Goal: Information Seeking & Learning: Learn about a topic

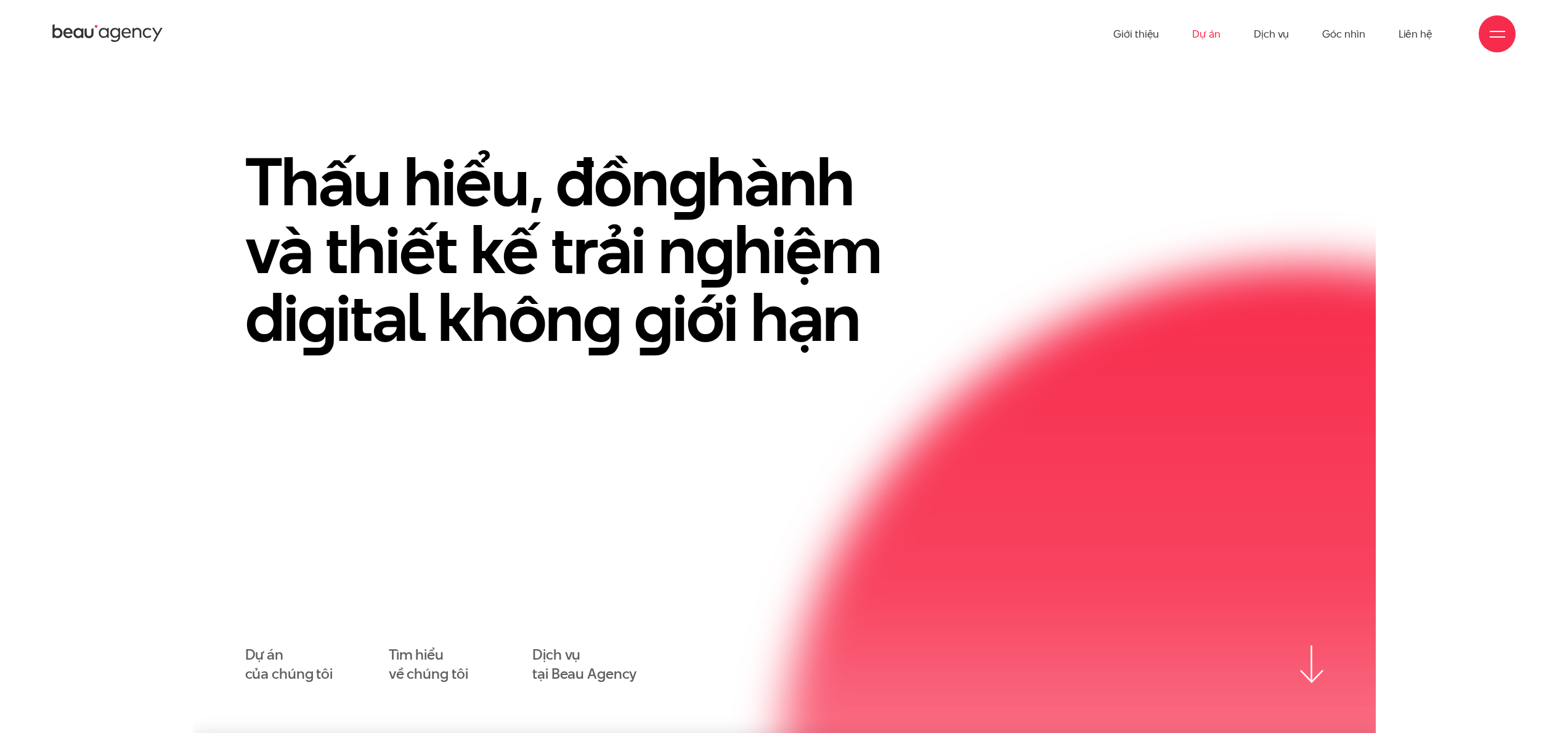
click at [1215, 40] on link "Dự án" at bounding box center [1206, 33] width 28 height 68
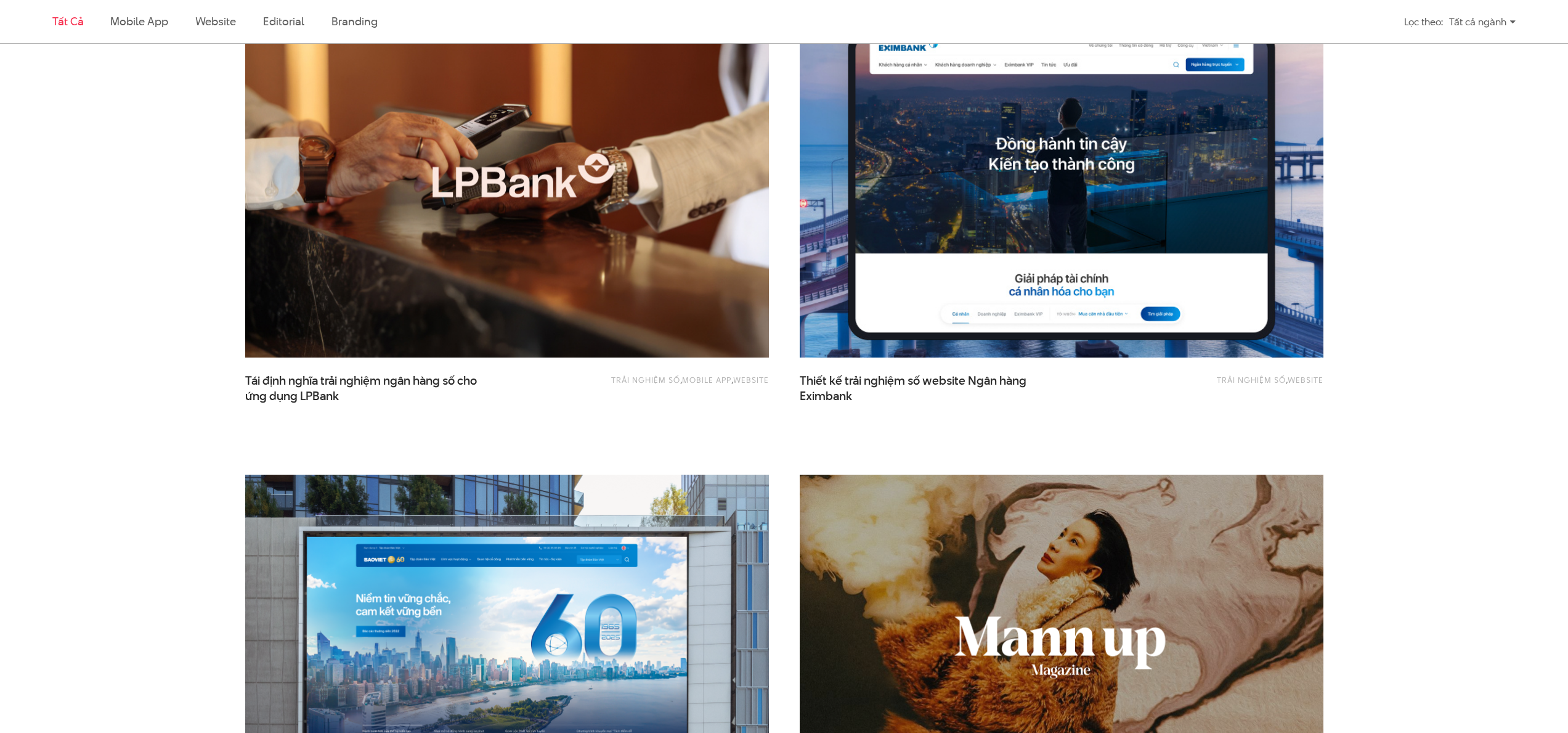
scroll to position [1002, 0]
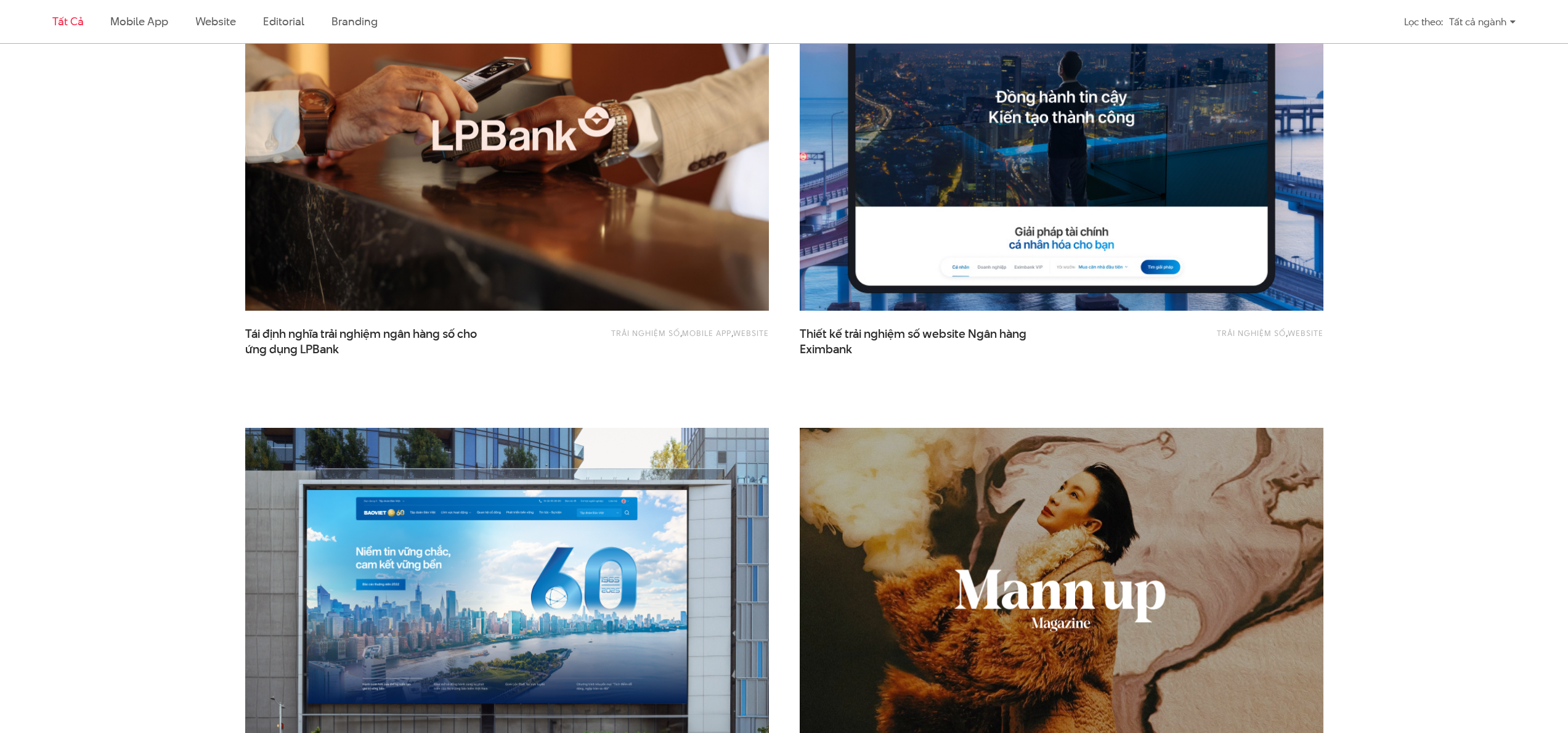
click at [1175, 183] on img at bounding box center [1061, 135] width 576 height 386
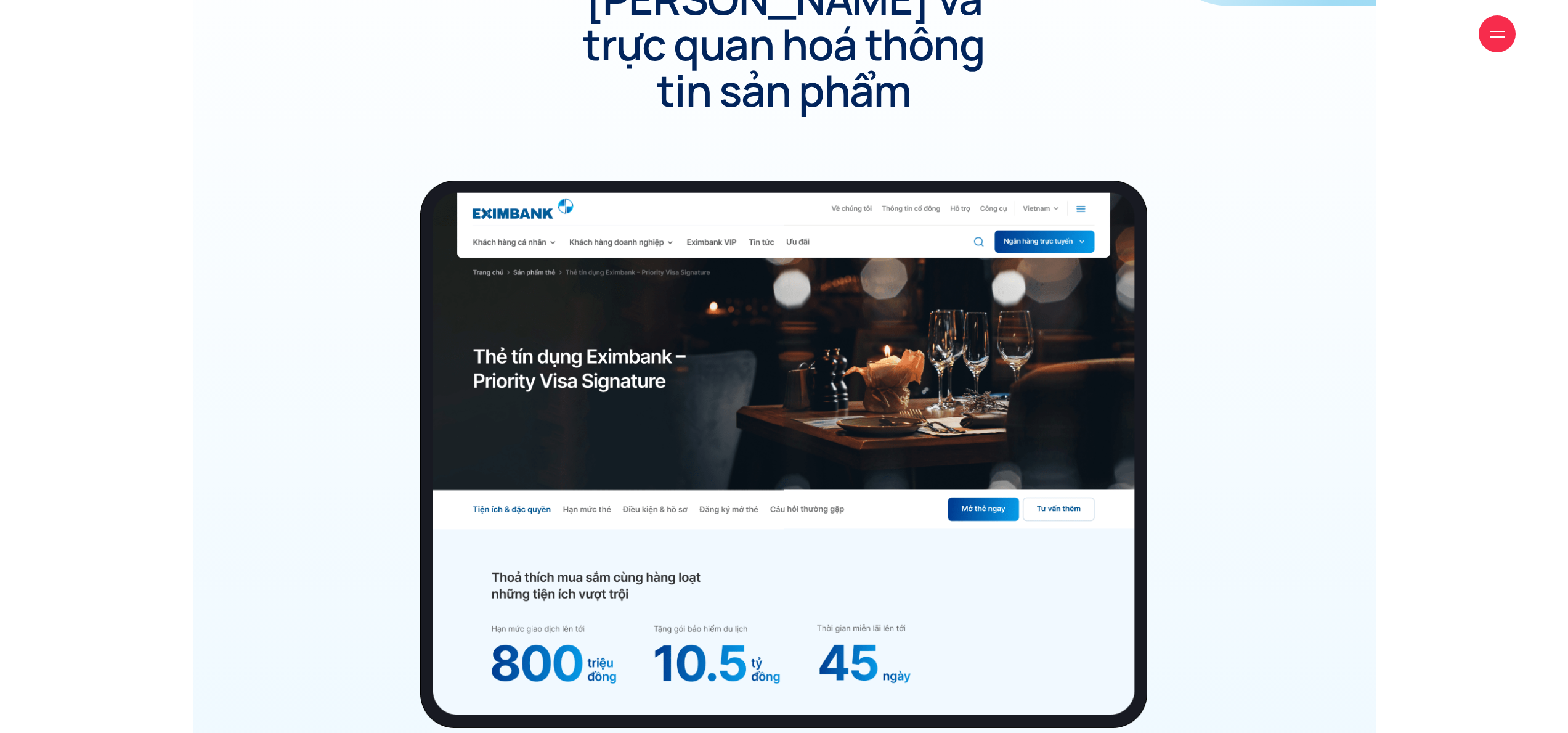
scroll to position [11537, 0]
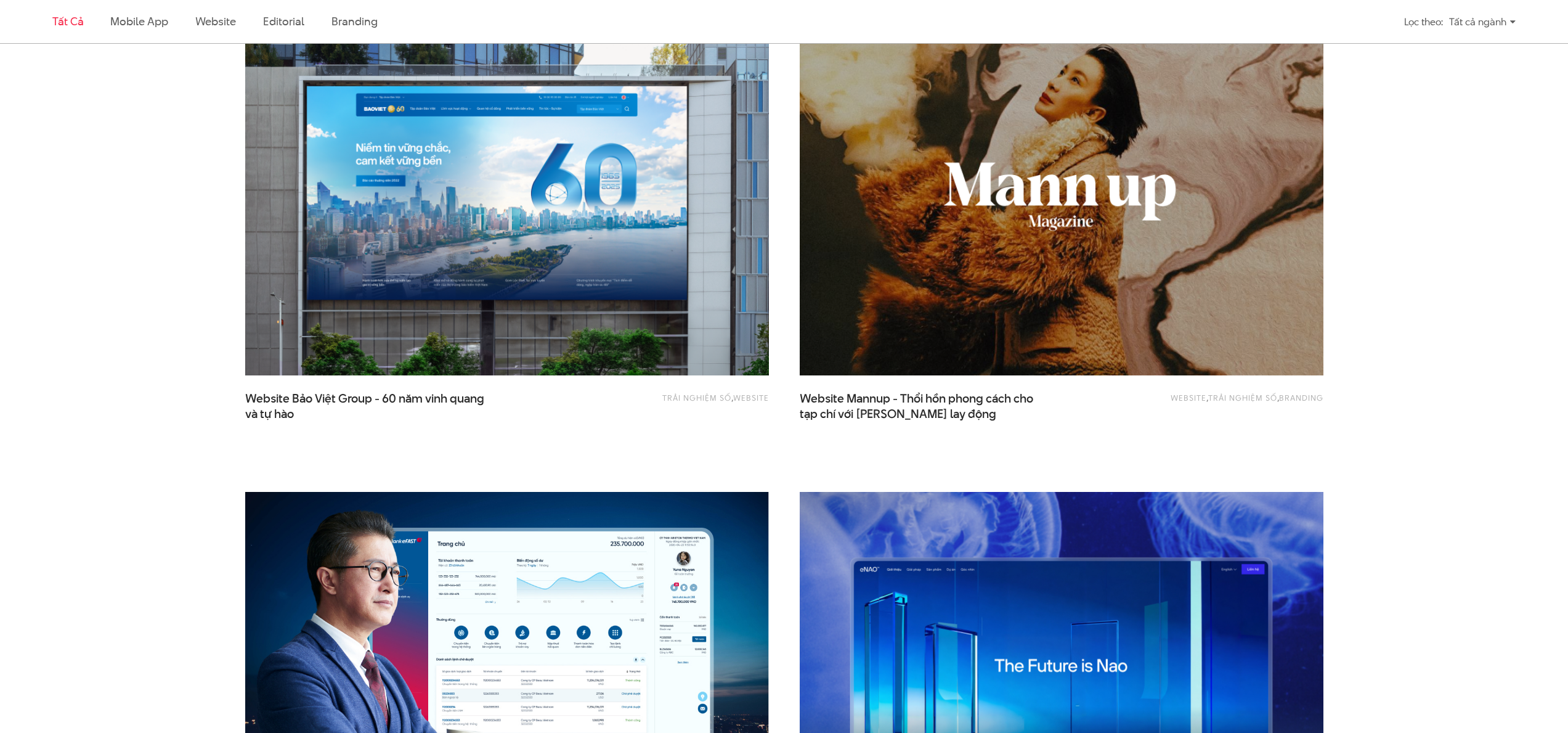
scroll to position [1213, 0]
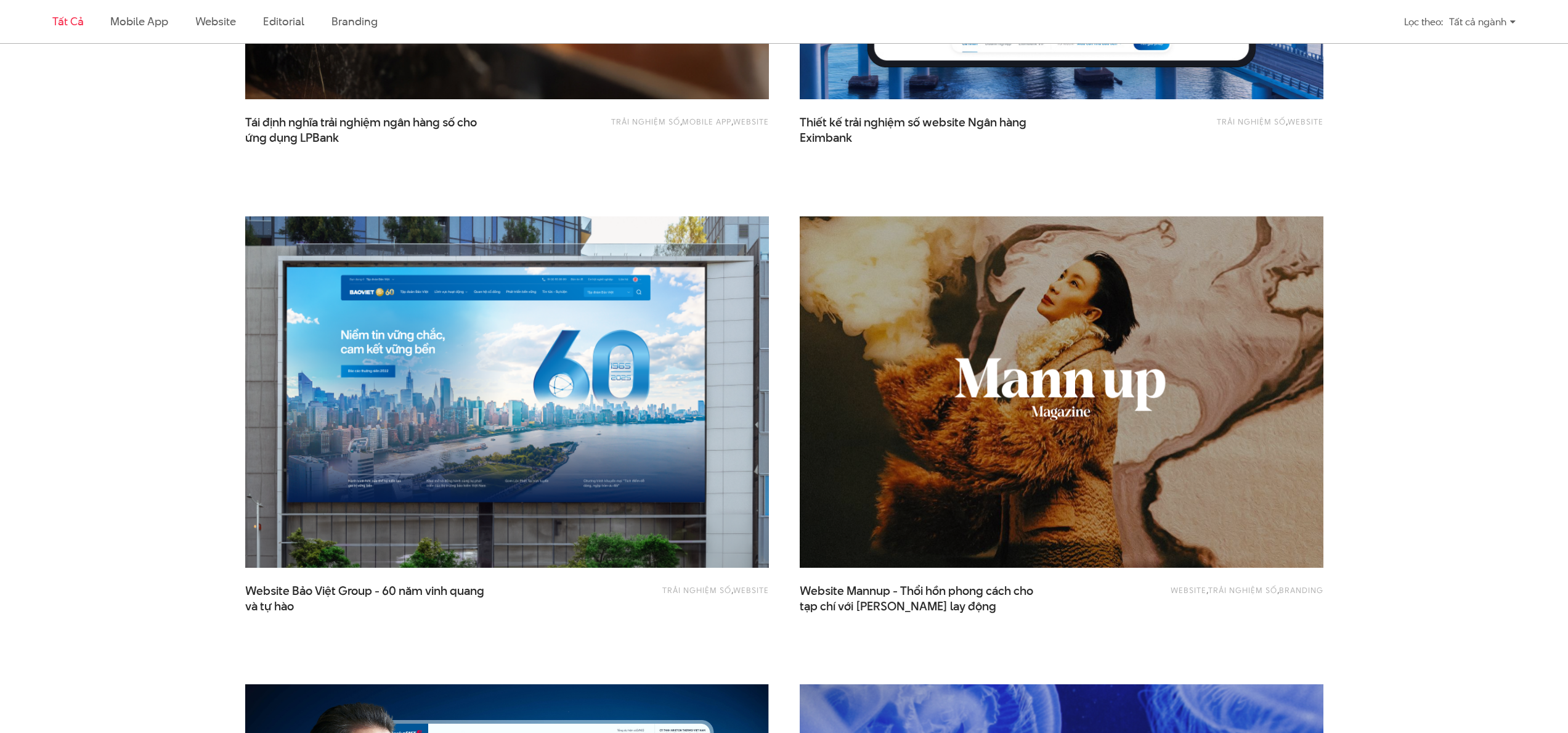
click at [688, 449] on img at bounding box center [507, 392] width 576 height 386
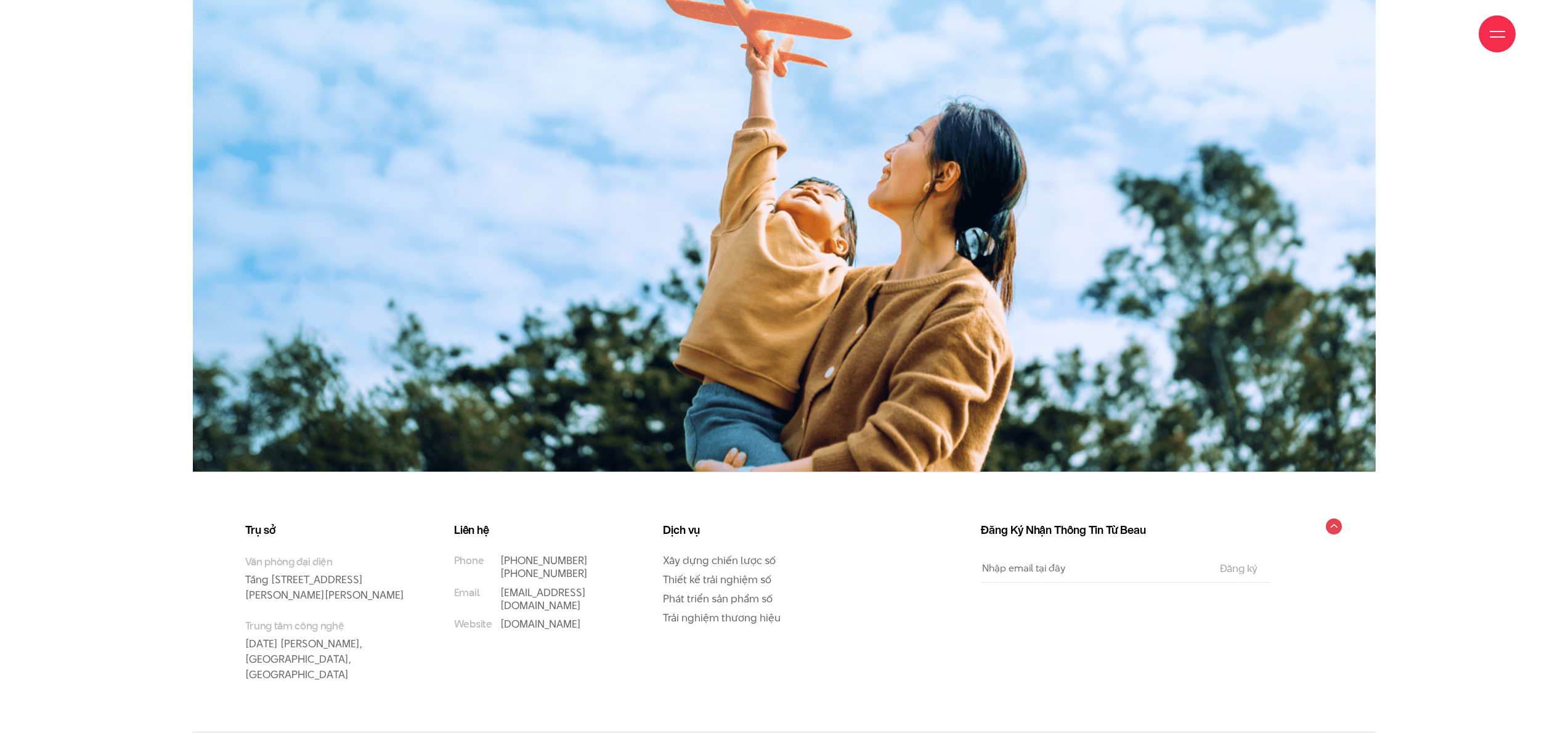
scroll to position [21479, 0]
